Goal: Task Accomplishment & Management: Complete application form

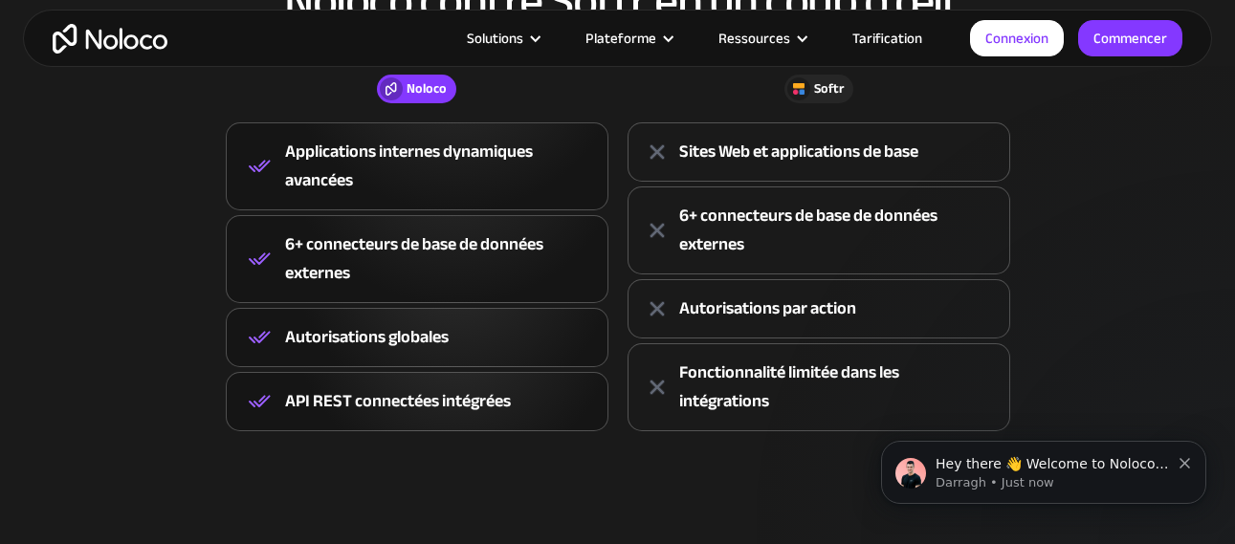
scroll to position [957, 0]
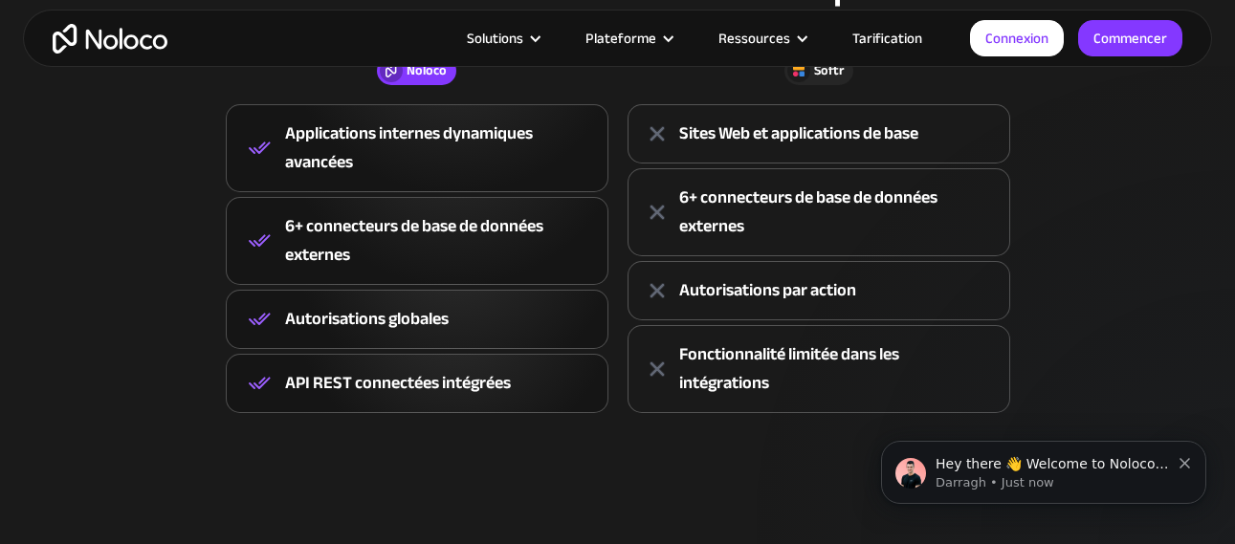
drag, startPoint x: 1187, startPoint y: 246, endPoint x: 1174, endPoint y: 236, distance: 16.5
click at [1186, 237] on div "Noloco contre Softr en un coup d'œil Noloco Softr Noloco Applications internes …" at bounding box center [618, 185] width 1224 height 571
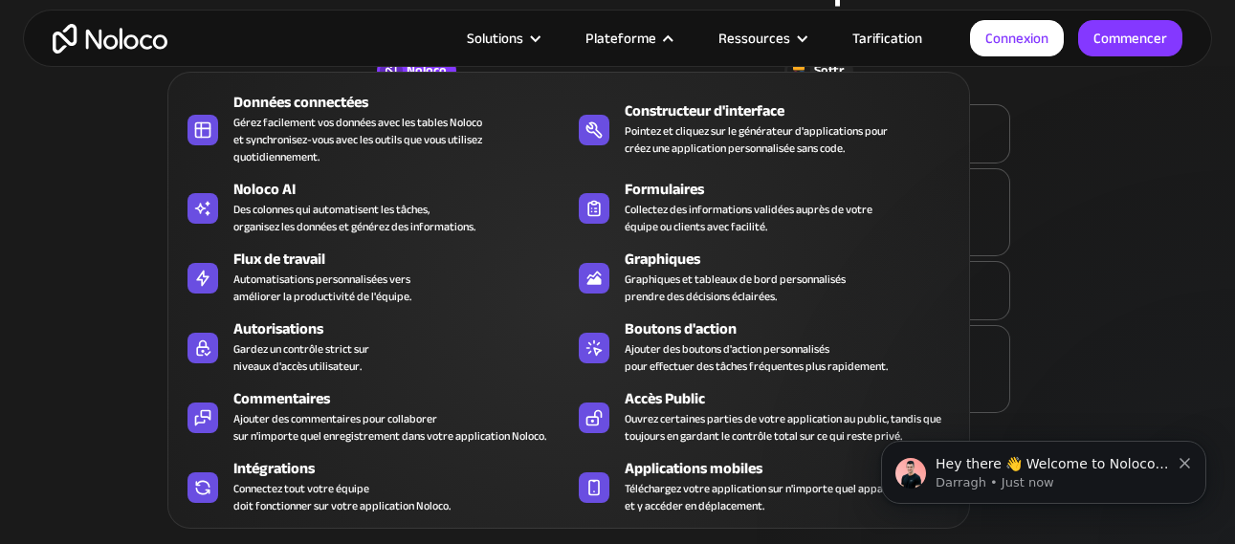
click at [710, 110] on div "Constructeur d'interface" at bounding box center [796, 110] width 343 height 23
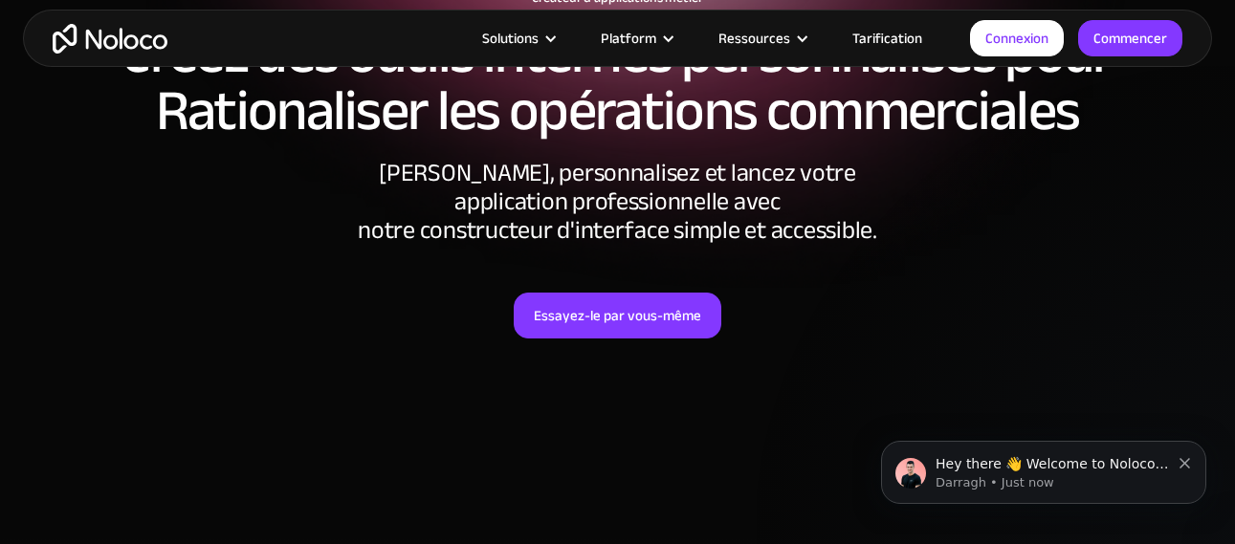
scroll to position [383, 0]
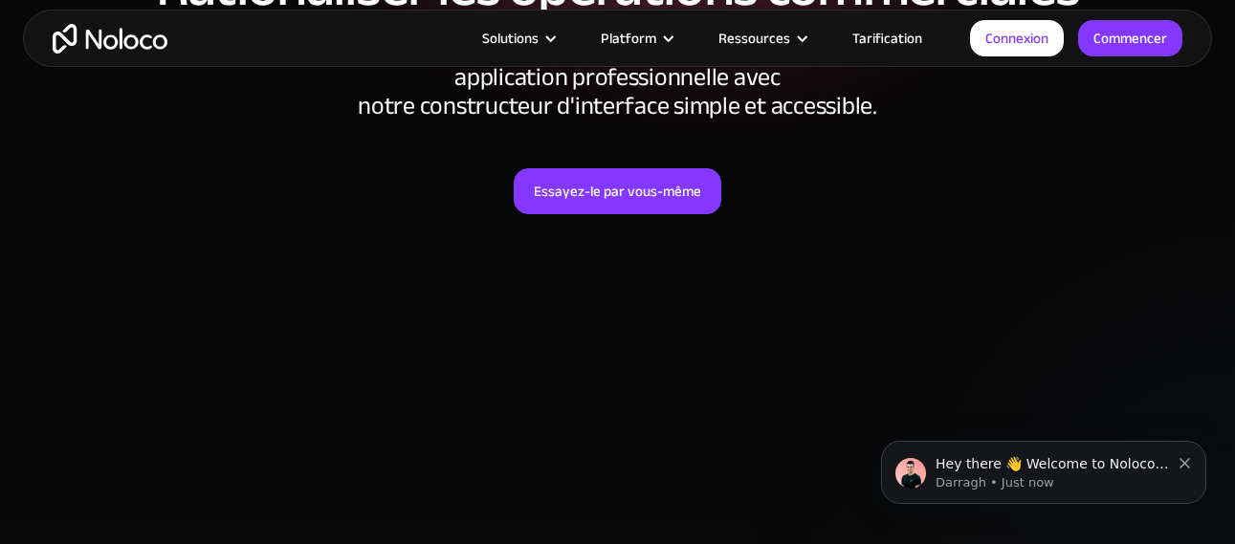
click at [600, 192] on link "Essayez-le par vous-même" at bounding box center [618, 191] width 208 height 46
click at [1144, 36] on link "Commencer" at bounding box center [1130, 38] width 104 height 36
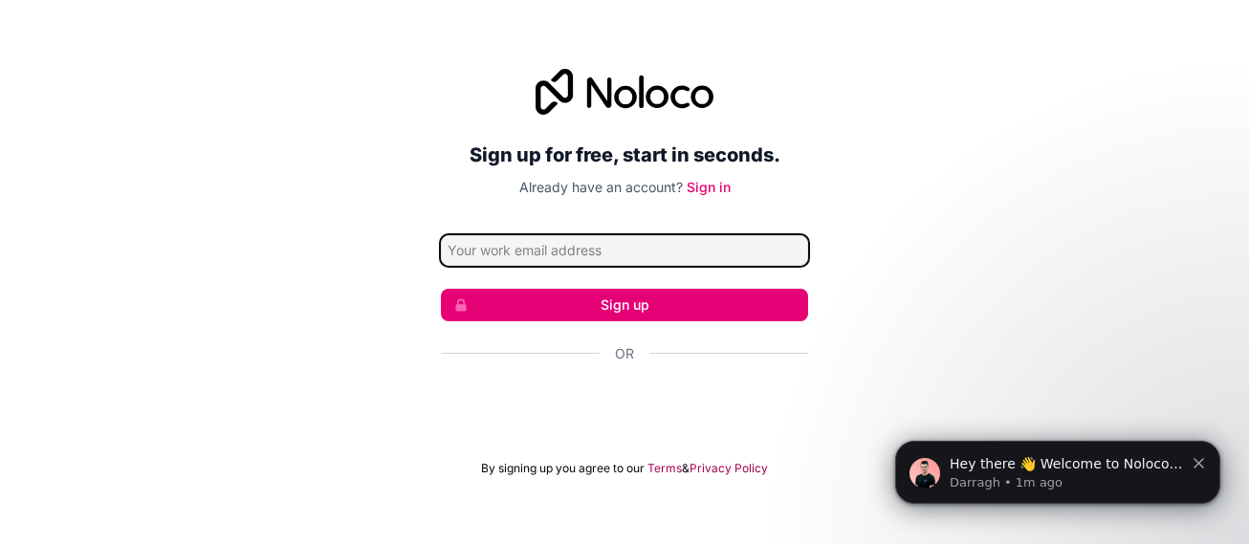
click at [533, 253] on input "Email address" at bounding box center [624, 250] width 367 height 31
type input "renouveaux@gmx.com"
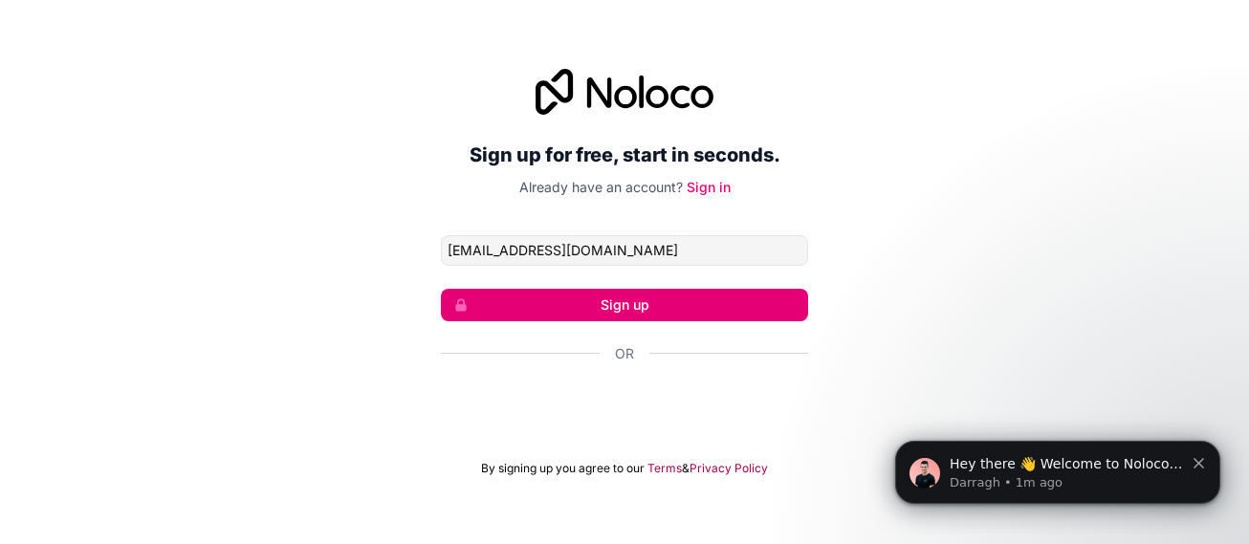
click at [587, 307] on button "Sign up" at bounding box center [624, 305] width 367 height 33
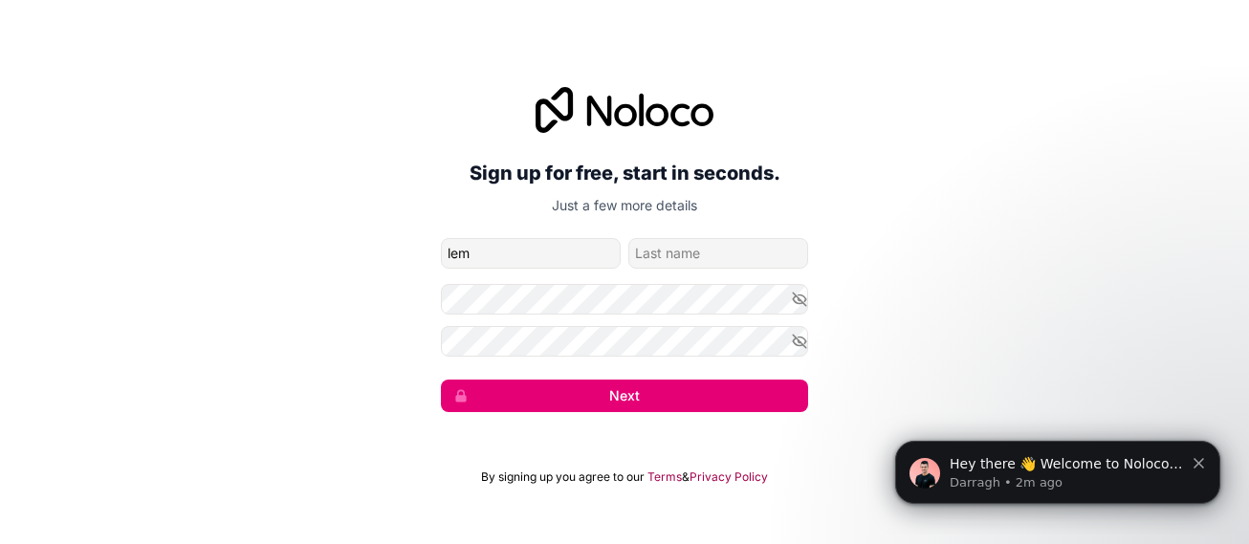
type input "lem"
click at [695, 246] on input "family-name" at bounding box center [718, 253] width 180 height 31
type input "nico"
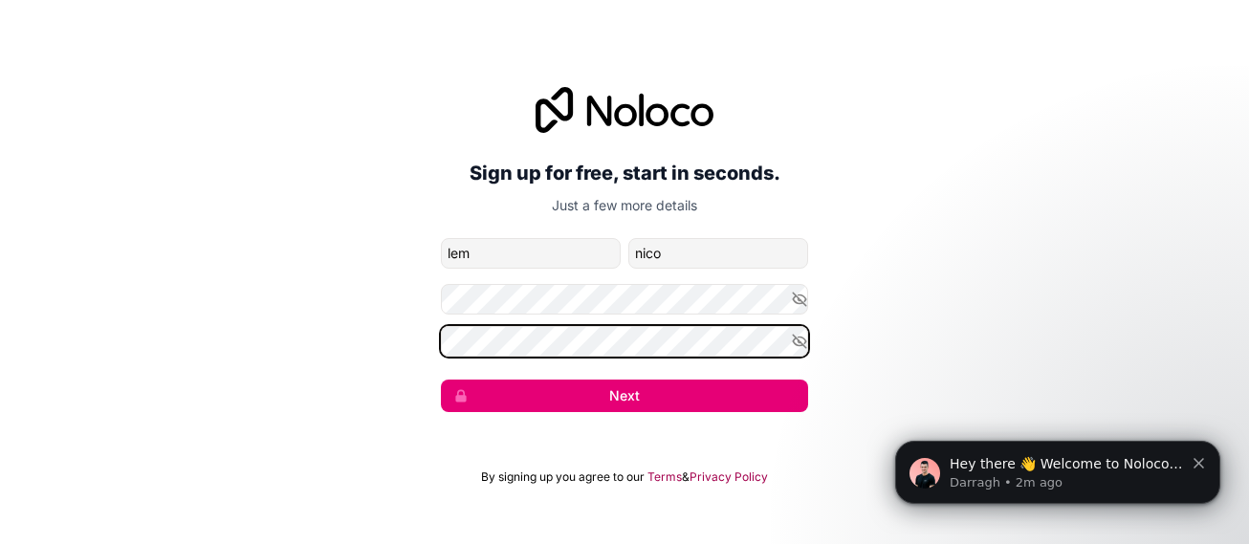
click at [441, 380] on button "Next" at bounding box center [624, 396] width 367 height 33
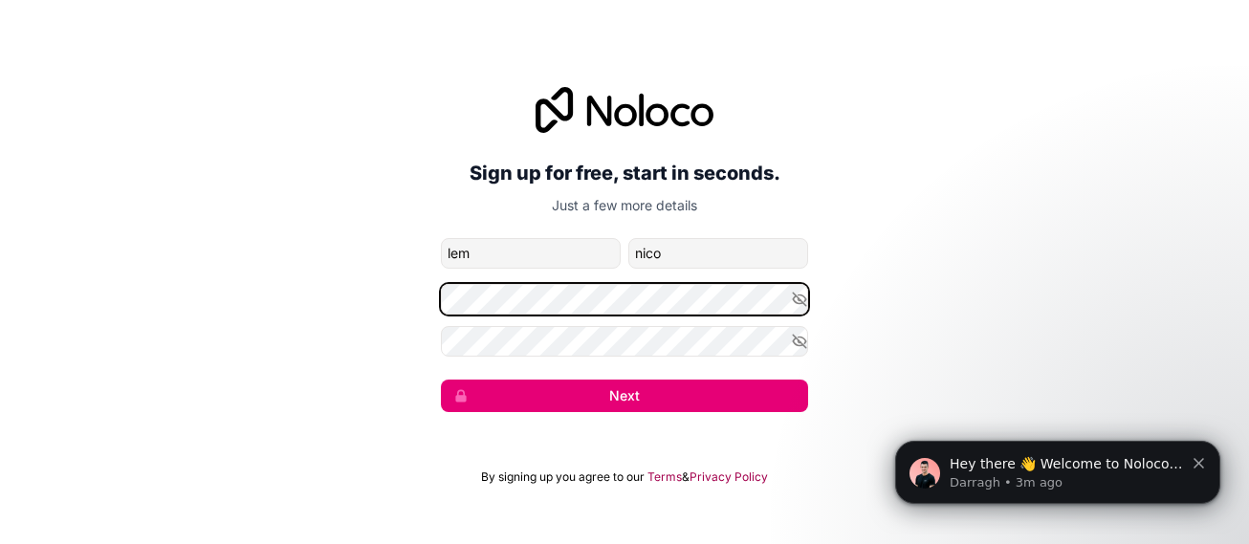
click at [441, 380] on button "Next" at bounding box center [624, 396] width 367 height 33
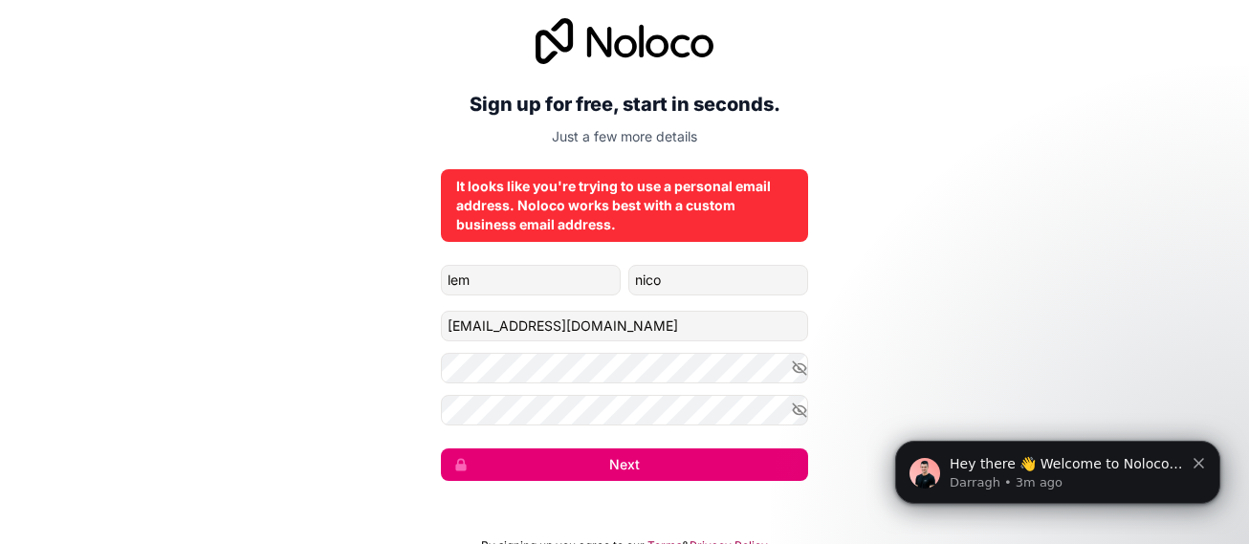
click at [655, 461] on button "Next" at bounding box center [624, 465] width 367 height 33
click at [628, 466] on button "Next" at bounding box center [624, 465] width 367 height 33
click at [628, 467] on button "Next" at bounding box center [624, 465] width 367 height 33
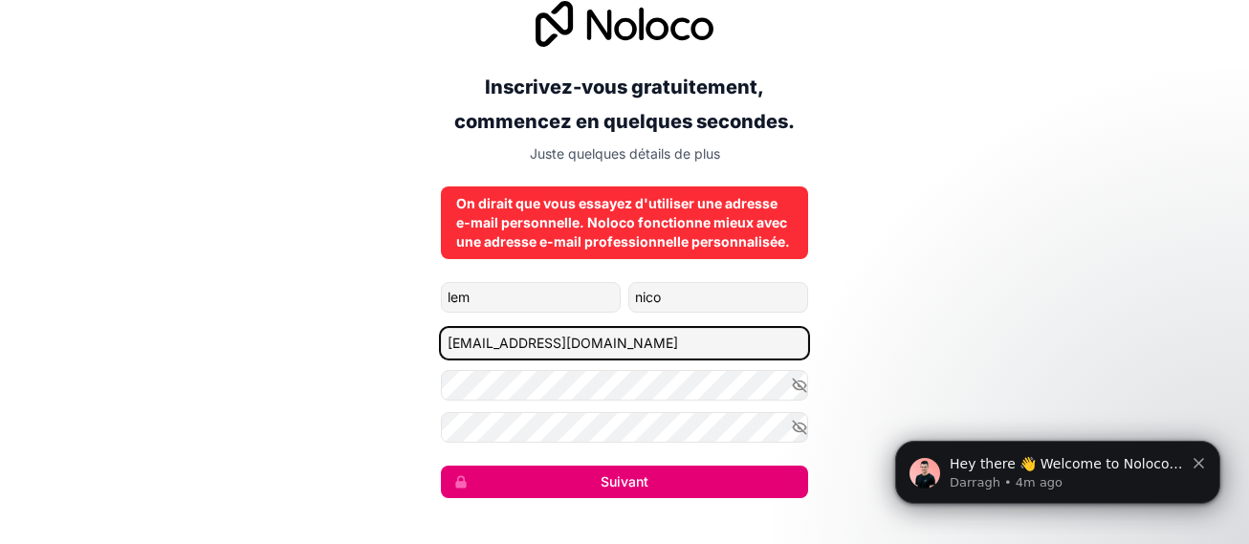
click at [635, 341] on input "renouveaux@gmx.com" at bounding box center [624, 343] width 367 height 31
type input "r"
type input "renaicence@gmx.us"
click at [441, 466] on button "Suivant" at bounding box center [624, 482] width 367 height 33
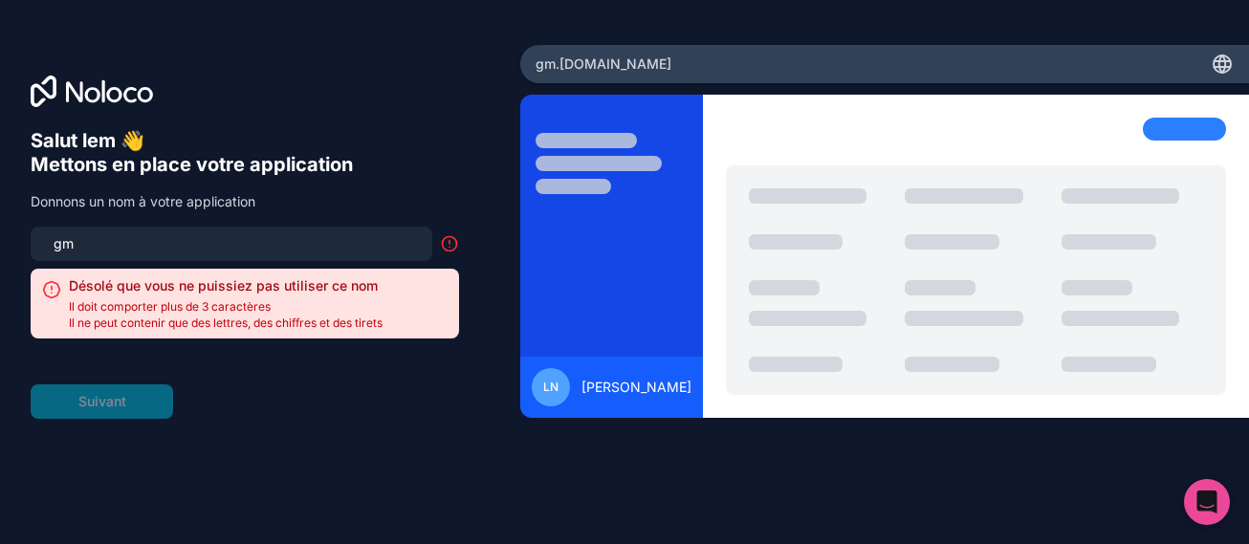
type input "g"
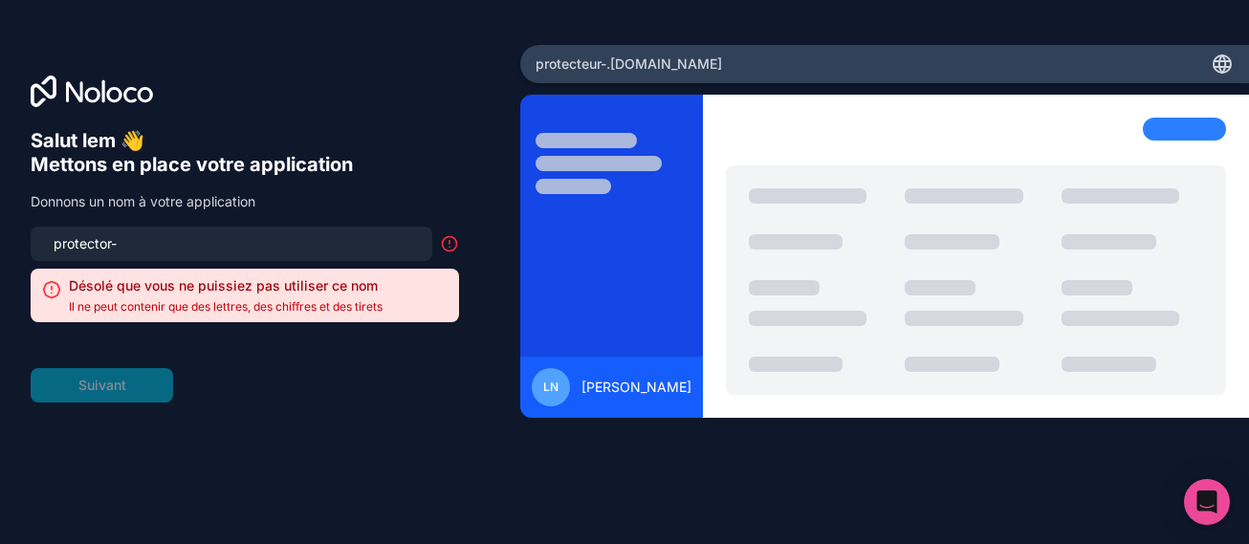
click at [110, 383] on form "protector- Désolé que vous ne puissiez pas utiliser ce nom Il ne peut contenir …" at bounding box center [245, 315] width 429 height 176
click at [191, 243] on input "protector-" at bounding box center [231, 244] width 379 height 27
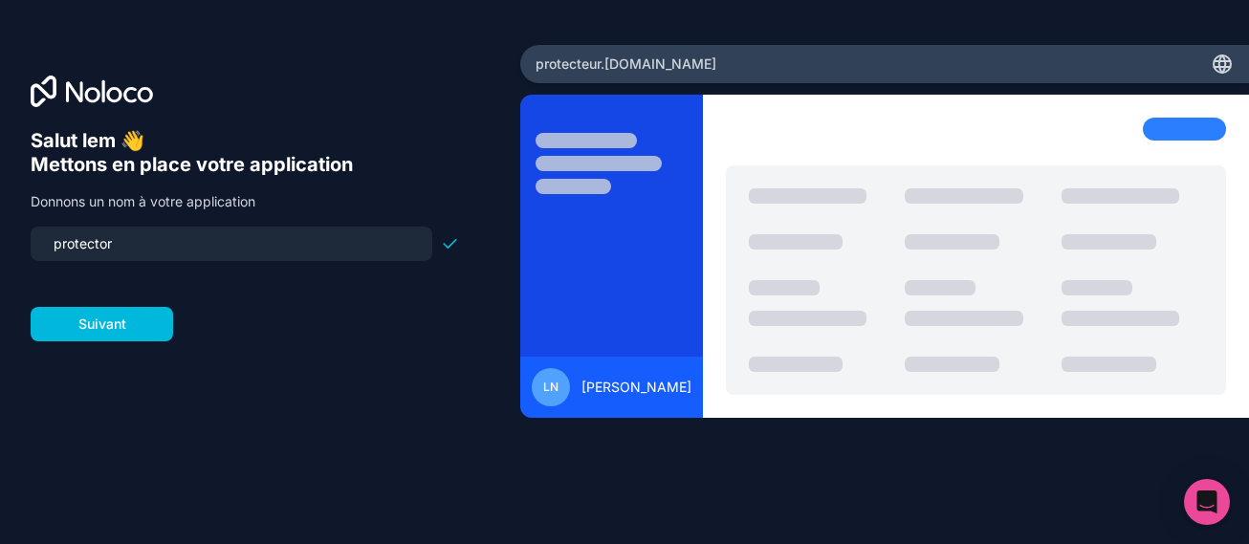
type input "protector"
click at [114, 324] on button "Suivant" at bounding box center [102, 324] width 143 height 34
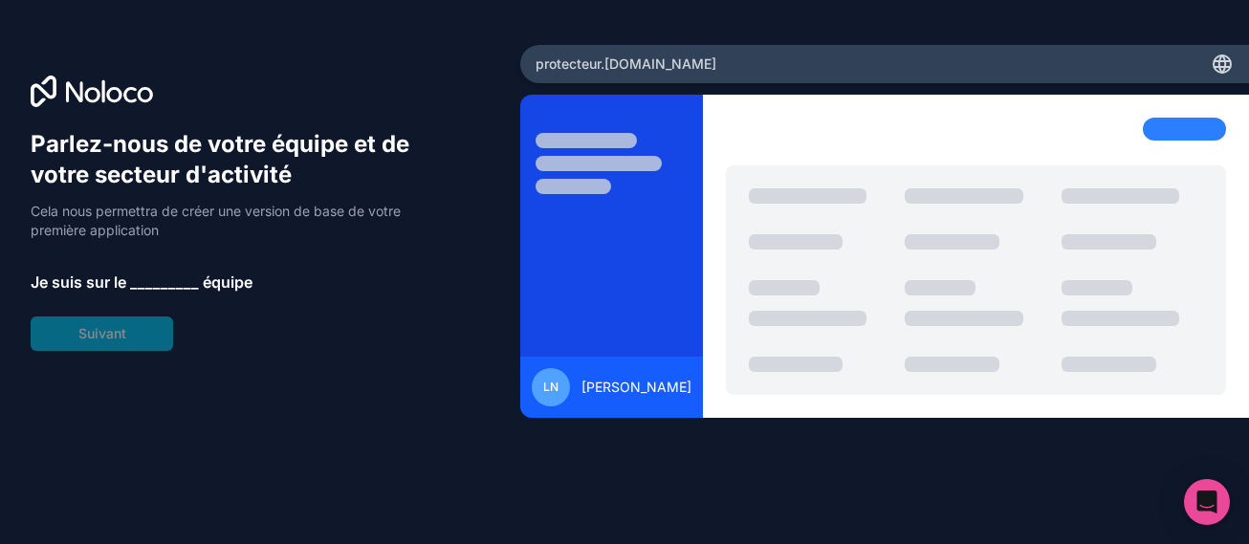
click at [162, 282] on span "_________" at bounding box center [164, 282] width 69 height 23
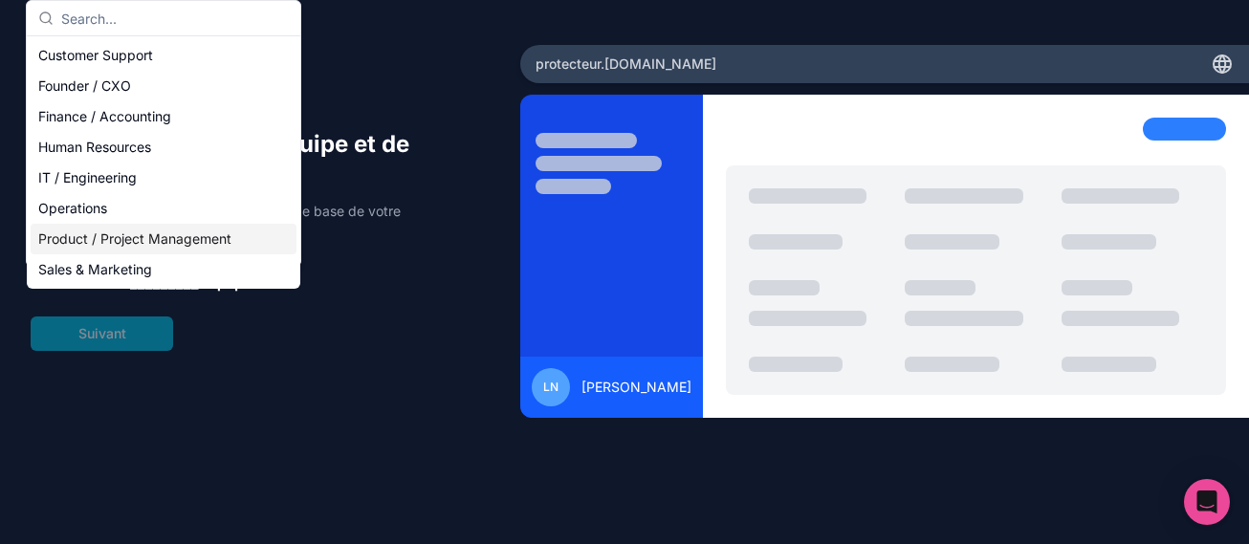
click at [175, 240] on div "Product / Project Management" at bounding box center [164, 239] width 266 height 31
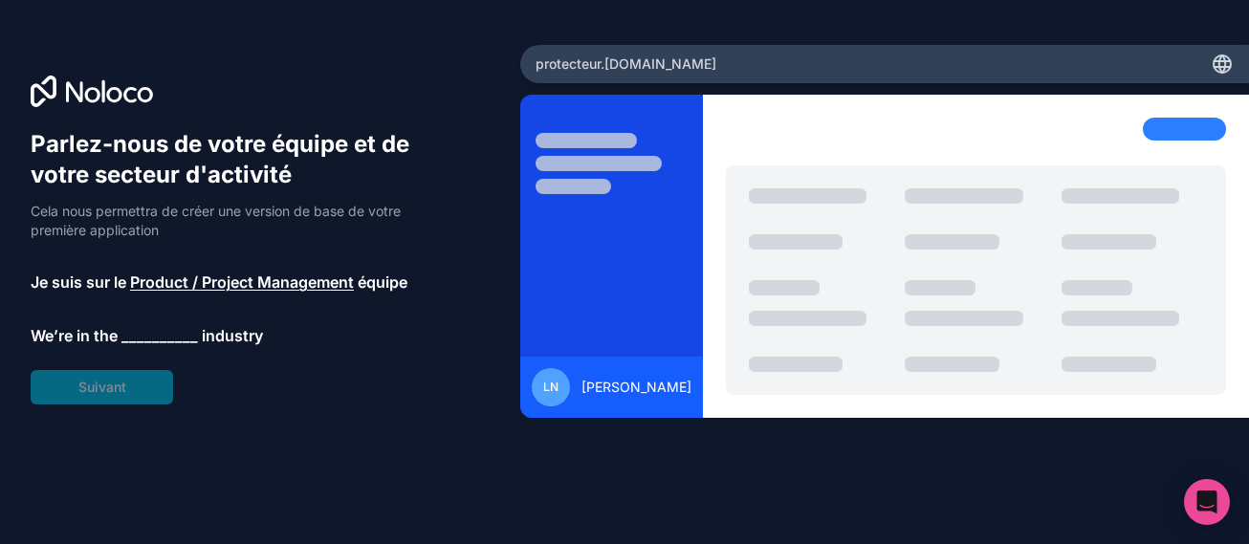
click at [160, 331] on span "__________" at bounding box center [159, 335] width 77 height 23
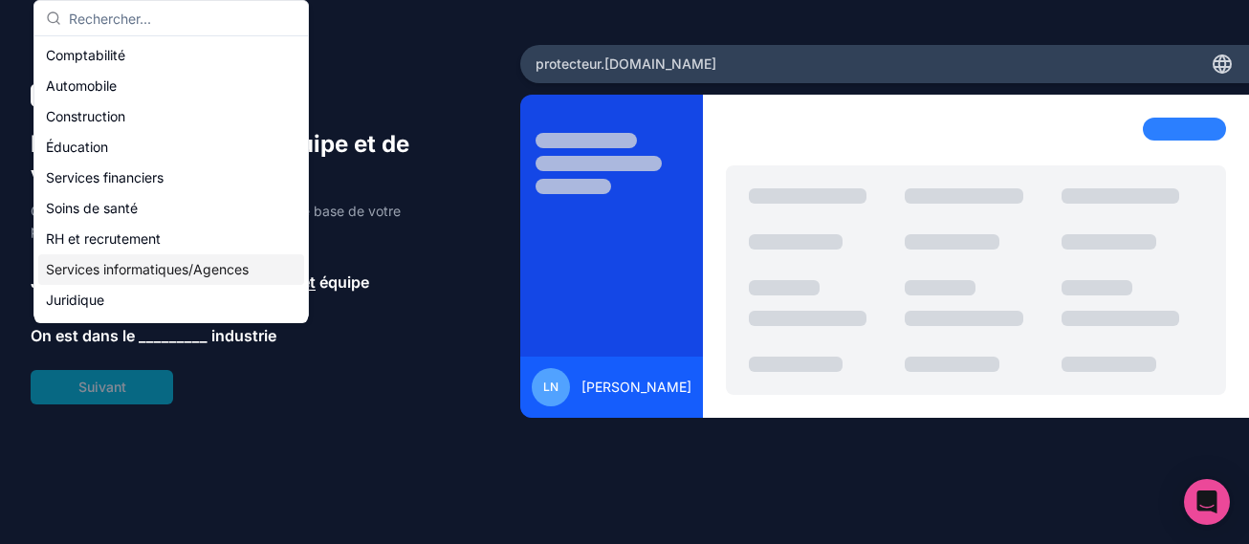
click at [177, 265] on div "Services informatiques/Agences" at bounding box center [171, 269] width 266 height 31
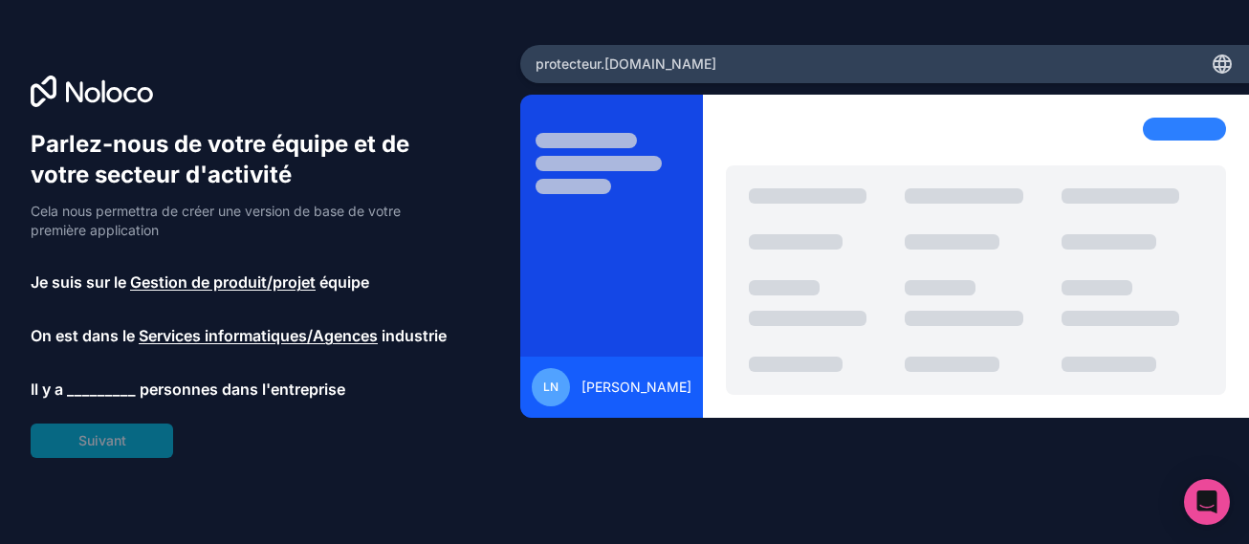
click at [146, 381] on span "personnes dans l'entreprise" at bounding box center [243, 389] width 206 height 23
click at [91, 386] on span "_________" at bounding box center [101, 389] width 69 height 23
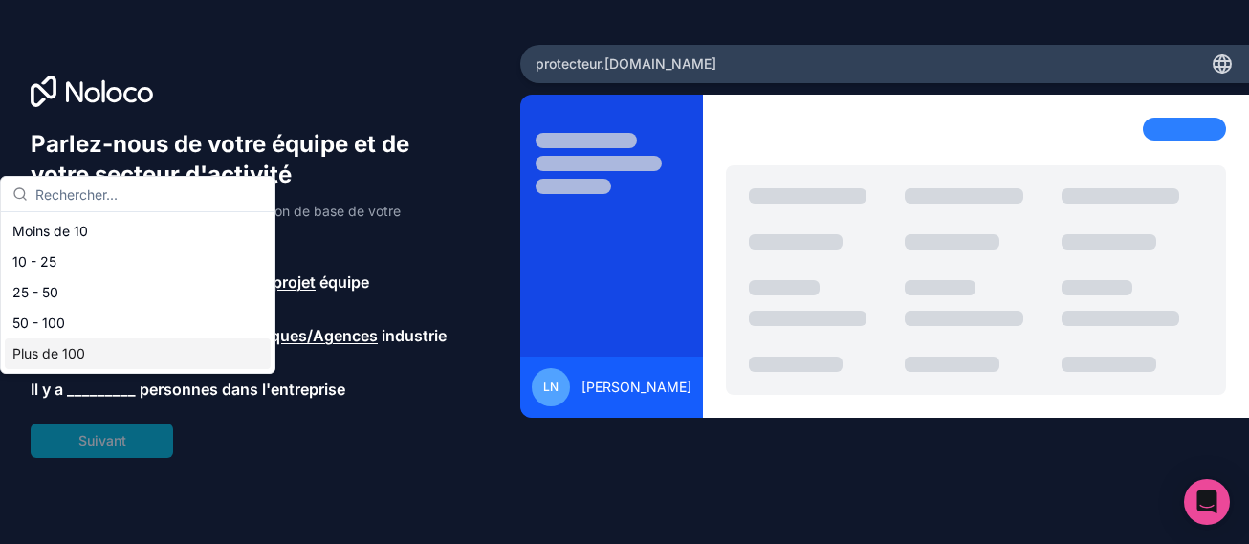
click at [63, 347] on div "Plus de 100" at bounding box center [138, 354] width 266 height 31
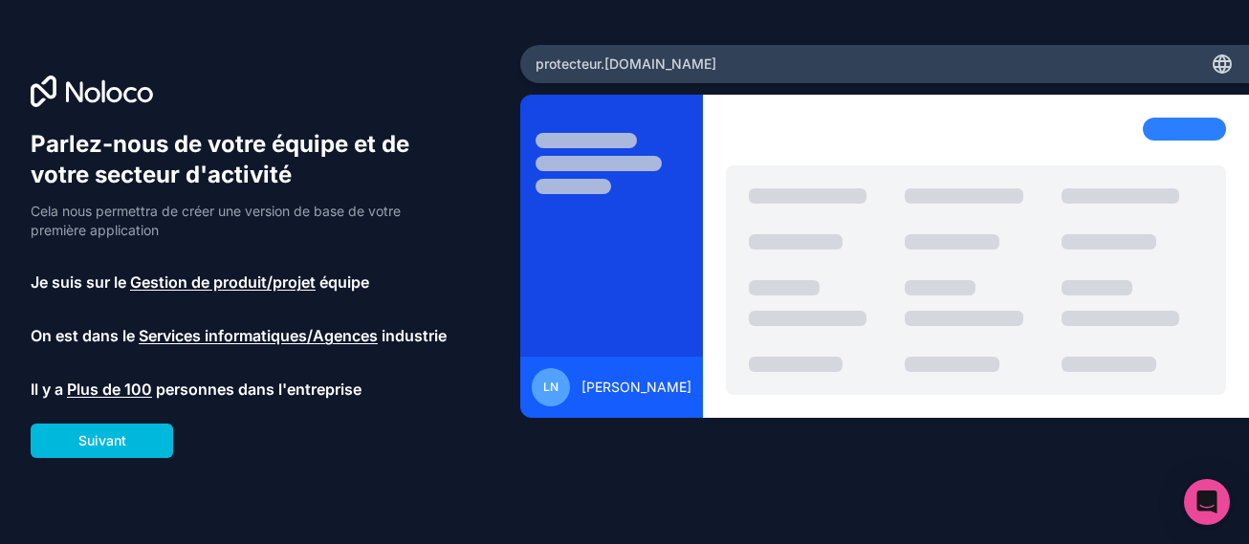
click at [93, 441] on button "Suivant" at bounding box center [102, 441] width 143 height 34
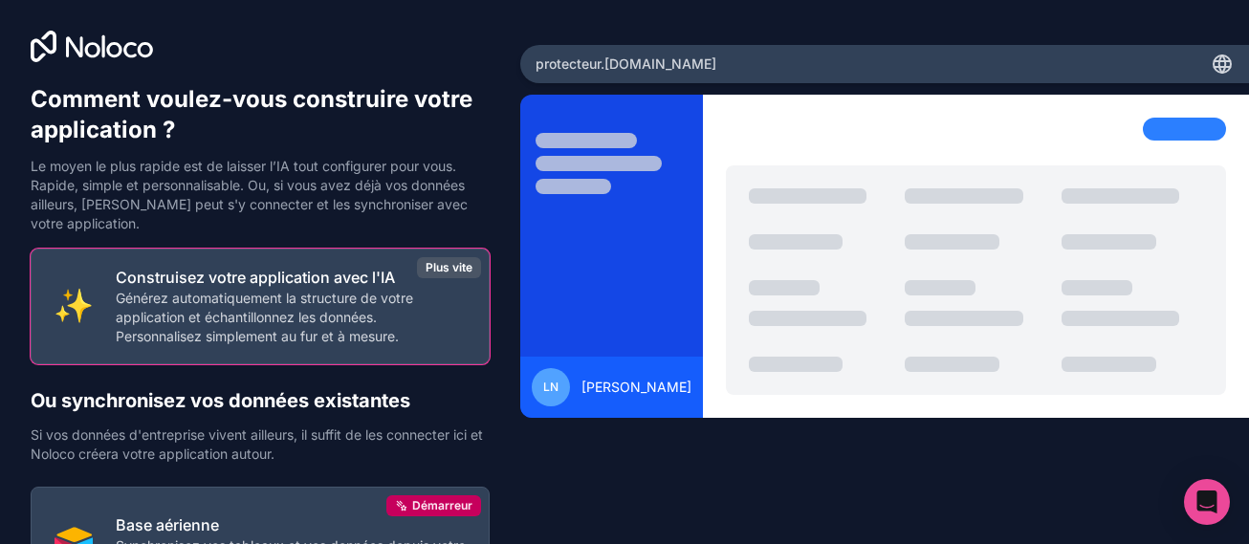
click at [296, 301] on p "Générez automatiquement la structure de votre application et échantillonnez les…" at bounding box center [291, 317] width 350 height 57
click at [454, 264] on div "Plus vite" at bounding box center [449, 267] width 64 height 21
click at [163, 290] on p "Générez automatiquement la structure de votre application et échantillonnez les…" at bounding box center [291, 317] width 350 height 57
click at [169, 298] on p "Générez automatiquement la structure de votre application et échantillonnez les…" at bounding box center [291, 317] width 350 height 57
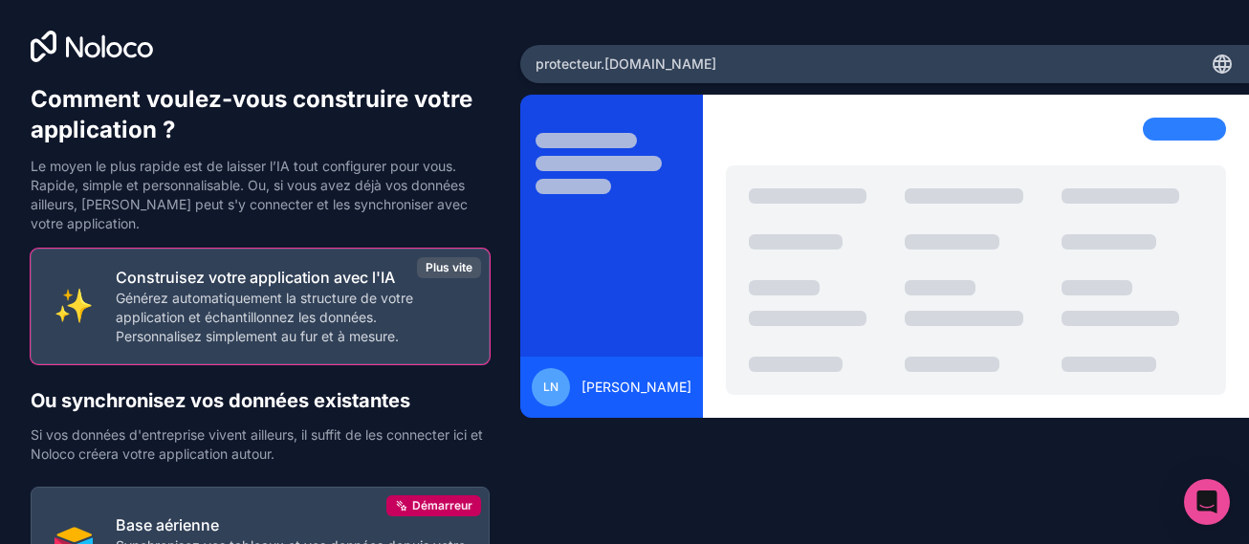
click at [169, 298] on p "Générez automatiquement la structure de votre application et échantillonnez les…" at bounding box center [291, 317] width 350 height 57
click at [458, 262] on div "Plus vite" at bounding box center [449, 267] width 64 height 21
click at [459, 262] on div "Plus vite" at bounding box center [449, 267] width 64 height 21
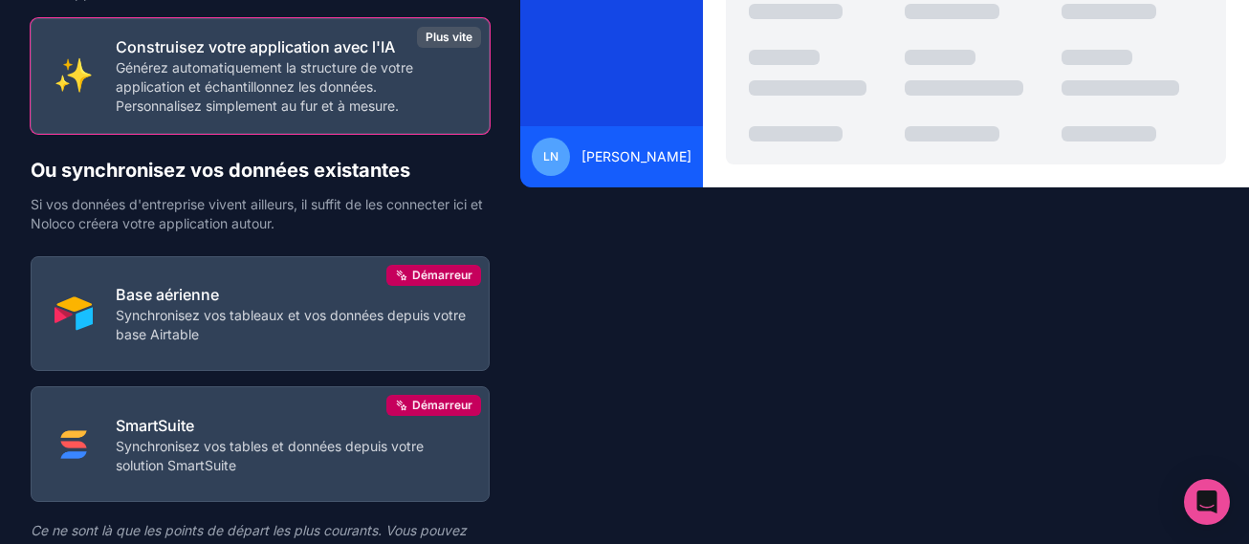
scroll to position [338, 0]
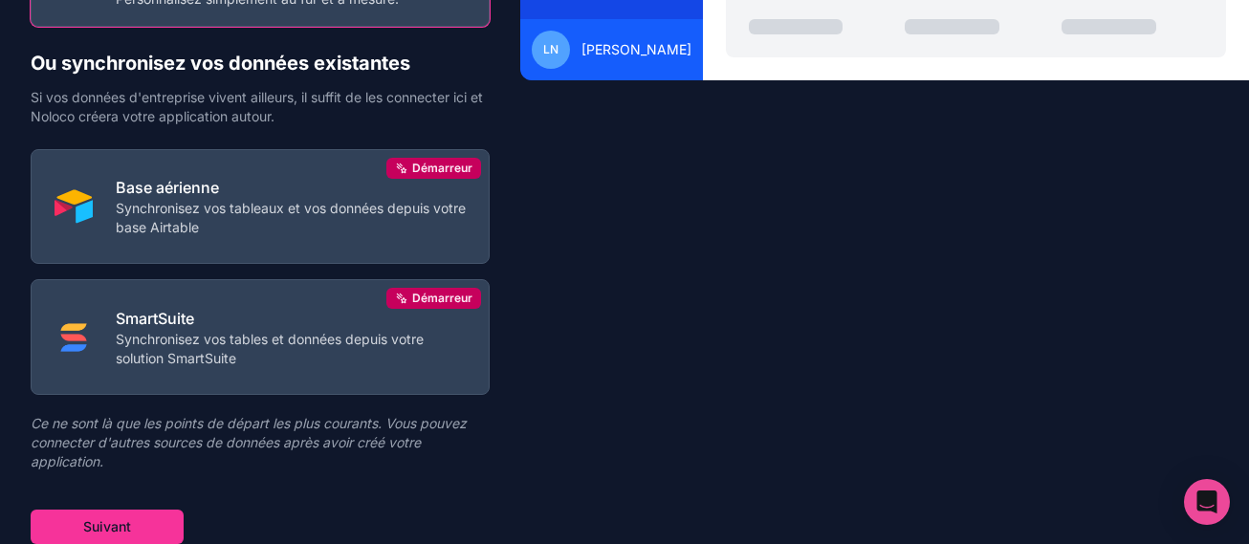
click at [101, 529] on button "Suivant" at bounding box center [107, 527] width 153 height 34
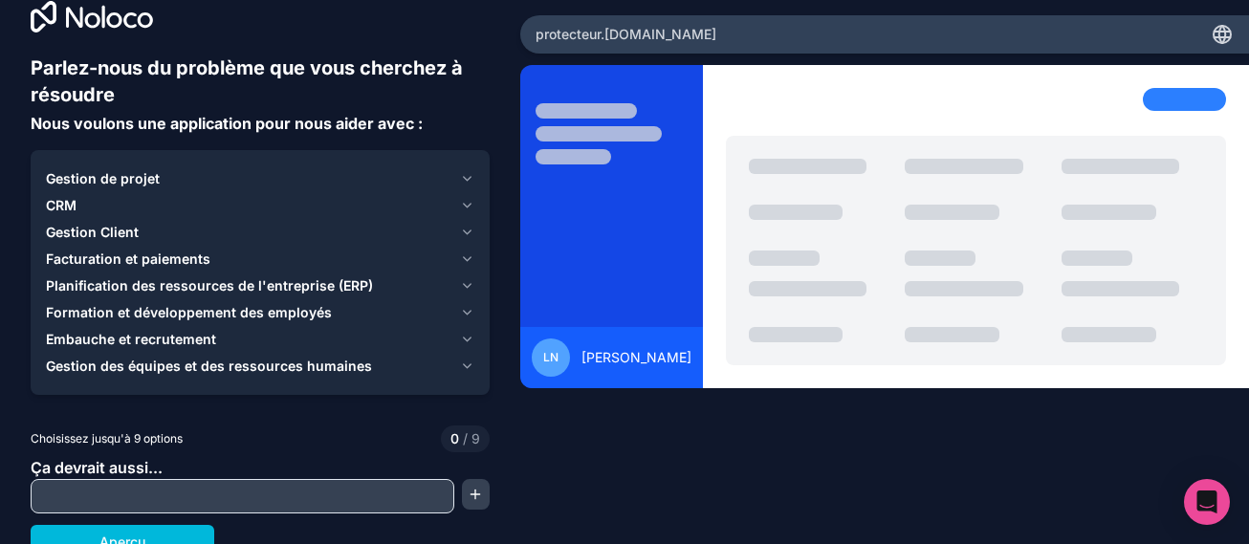
scroll to position [45, 0]
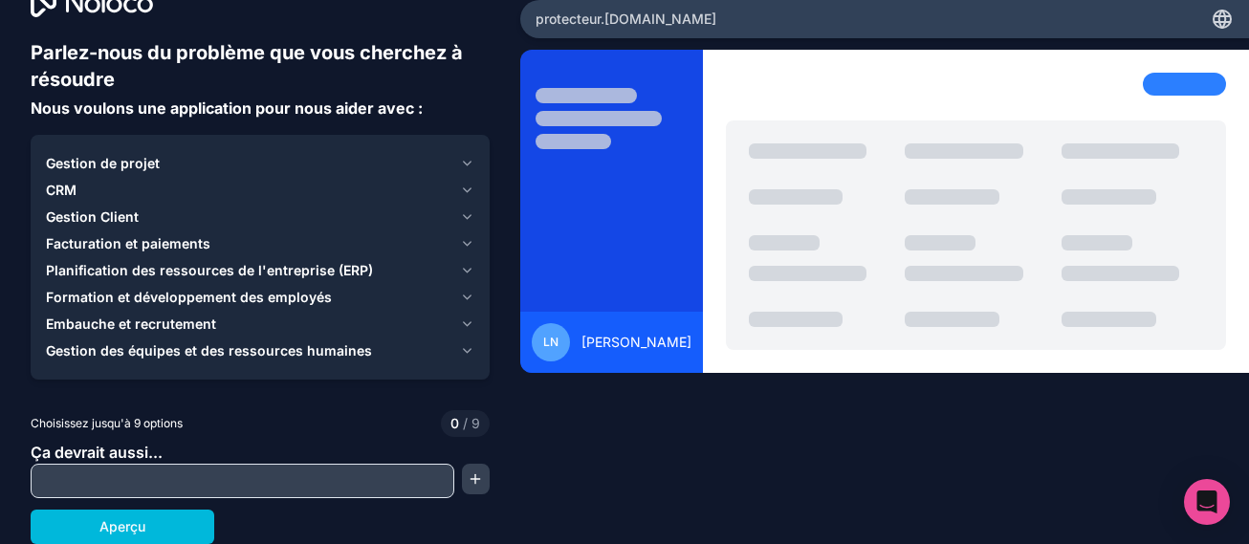
click at [128, 532] on button "Aperçu" at bounding box center [123, 527] width 184 height 34
click at [115, 531] on button "Aperçu" at bounding box center [123, 527] width 184 height 34
click at [149, 478] on input "text" at bounding box center [242, 481] width 414 height 27
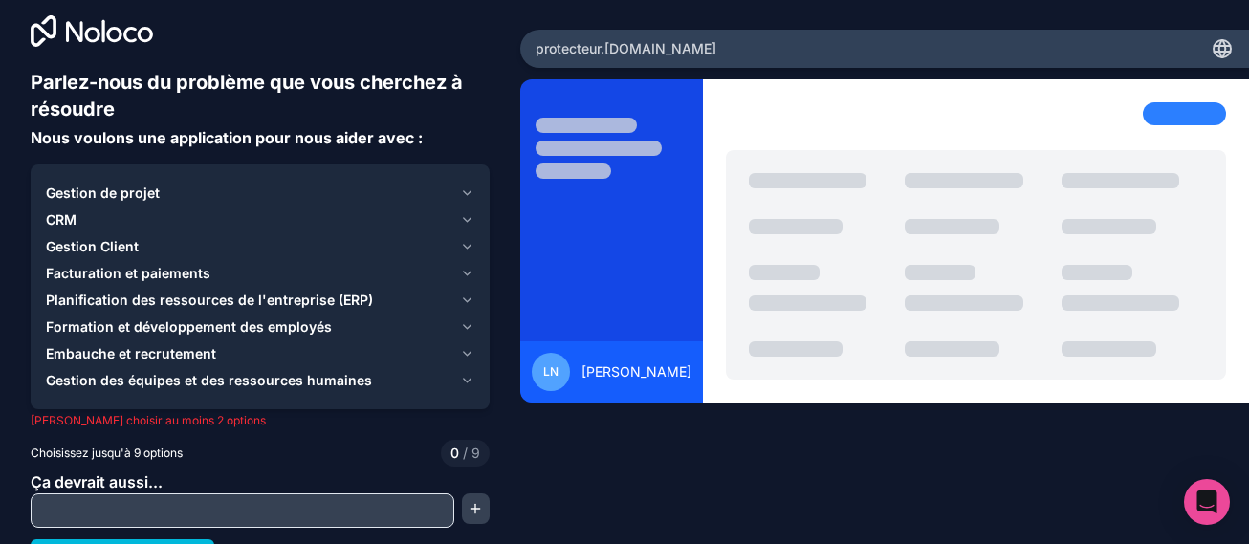
scroll to position [0, 0]
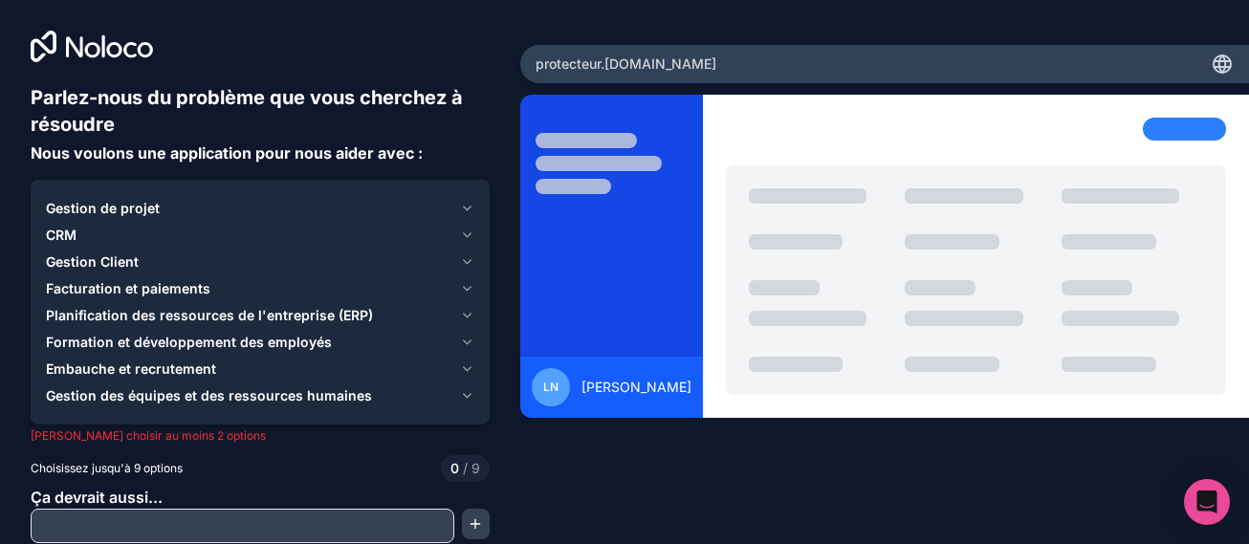
click at [1211, 63] on icon at bounding box center [1222, 64] width 23 height 23
click at [174, 518] on input "text" at bounding box center [242, 526] width 414 height 27
type input "protection des creation declaration automatique des crea"
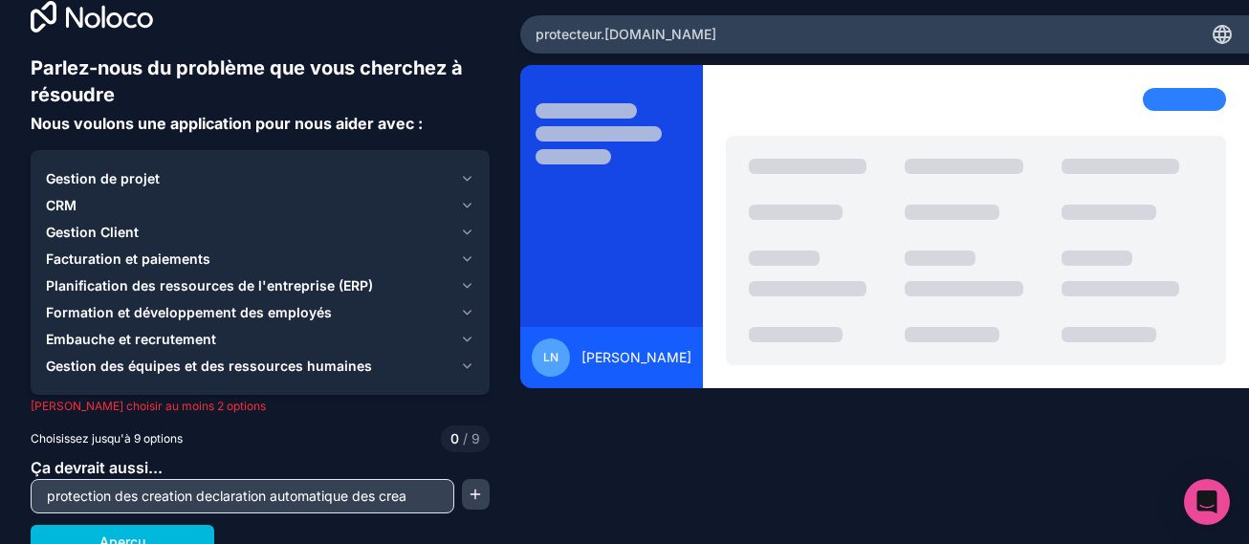
scroll to position [45, 0]
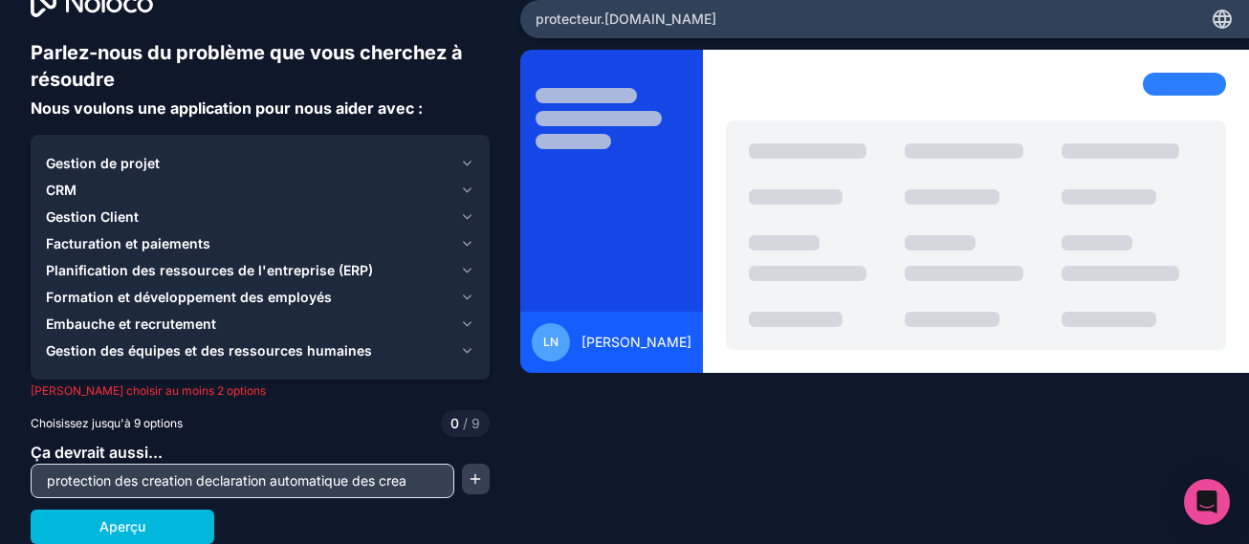
click at [114, 522] on button "Aperçu" at bounding box center [123, 527] width 184 height 34
click at [112, 529] on button "Aperçu" at bounding box center [123, 527] width 184 height 34
click at [113, 529] on button "Aperçu" at bounding box center [123, 527] width 184 height 34
click at [472, 475] on button "button" at bounding box center [476, 479] width 28 height 31
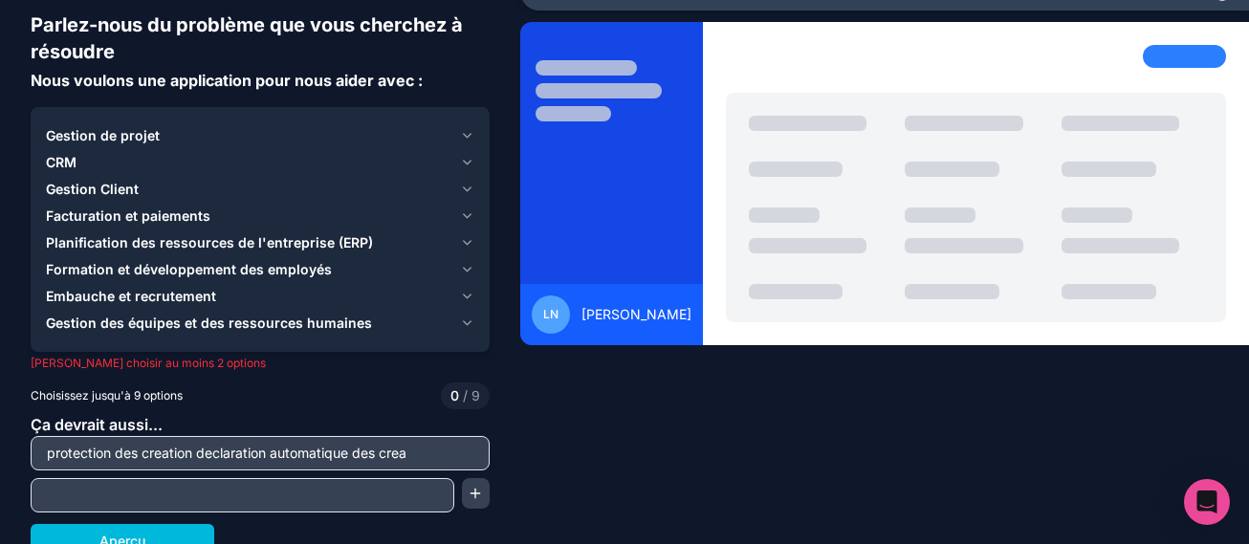
scroll to position [87, 0]
